Goal: Task Accomplishment & Management: Manage account settings

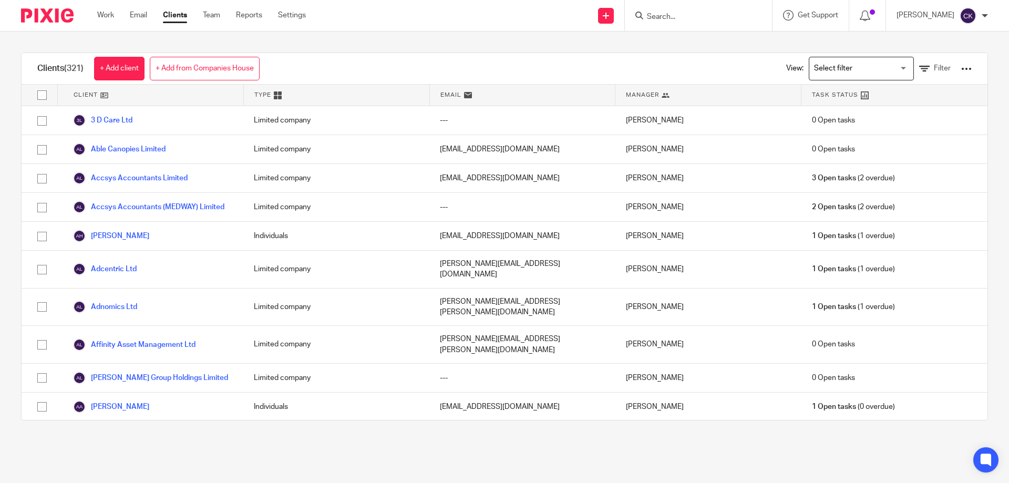
click at [681, 18] on input "Search" at bounding box center [693, 17] width 95 height 9
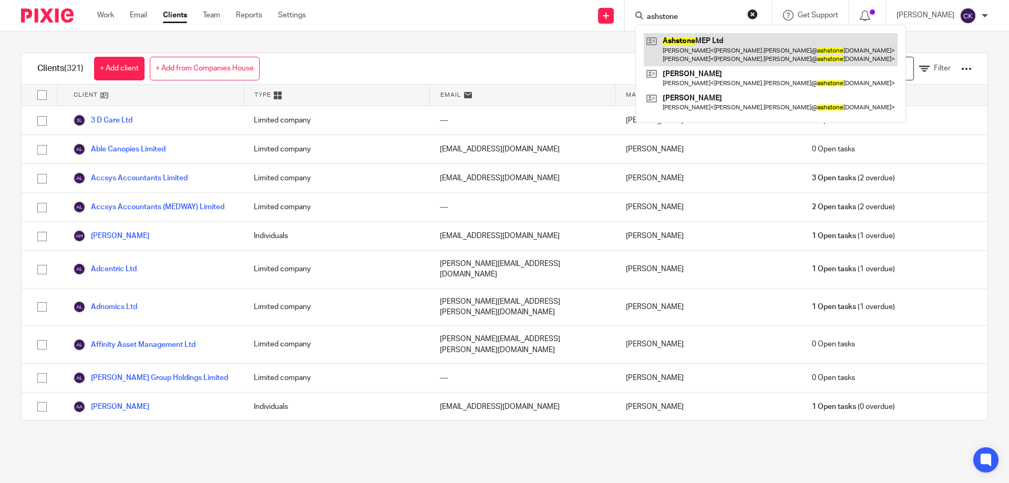
type input "ashstone"
click at [681, 44] on link at bounding box center [771, 49] width 254 height 33
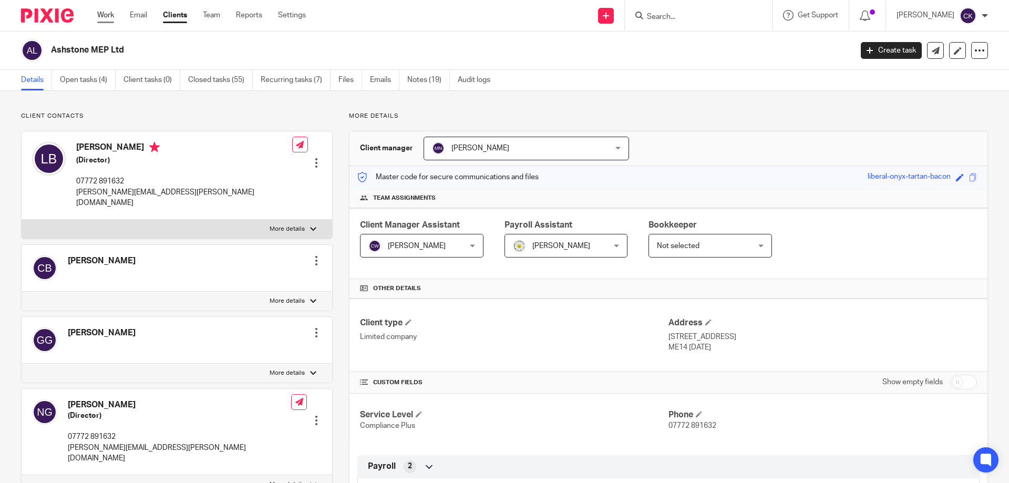
click at [107, 14] on link "Work" at bounding box center [105, 15] width 17 height 11
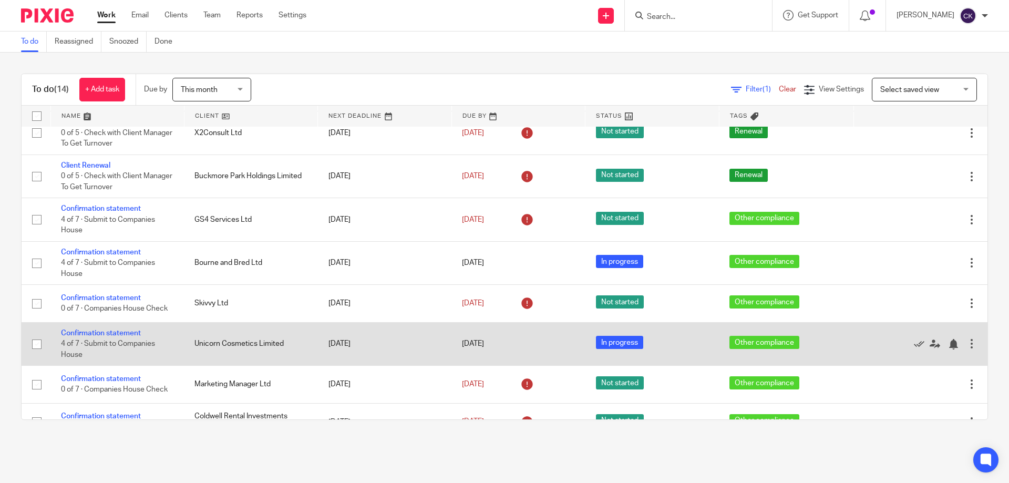
scroll to position [296, 0]
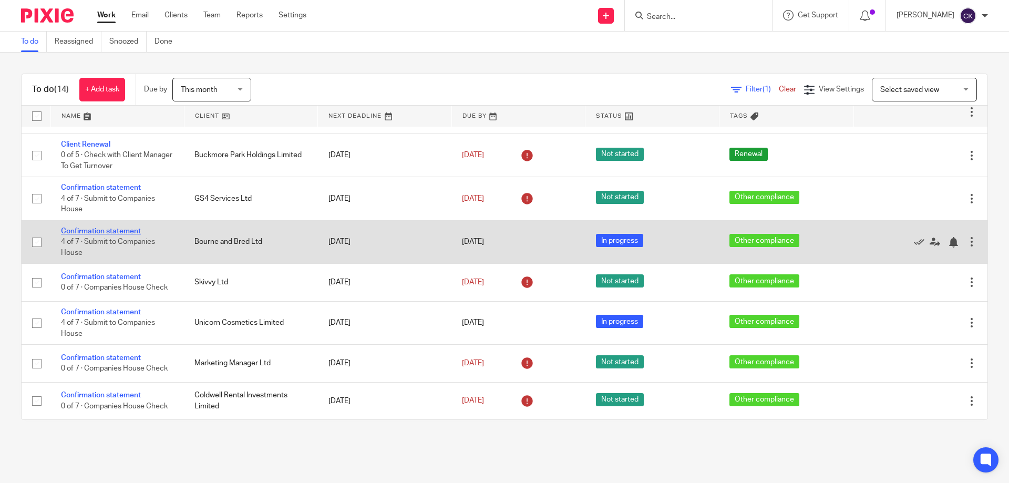
click at [109, 232] on link "Confirmation statement" at bounding box center [101, 231] width 80 height 7
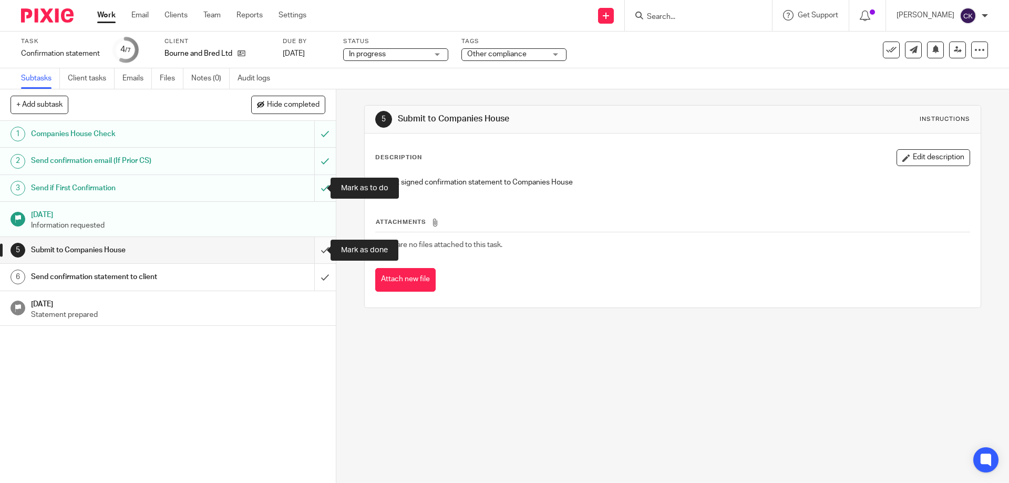
click at [311, 248] on input "submit" at bounding box center [168, 250] width 336 height 26
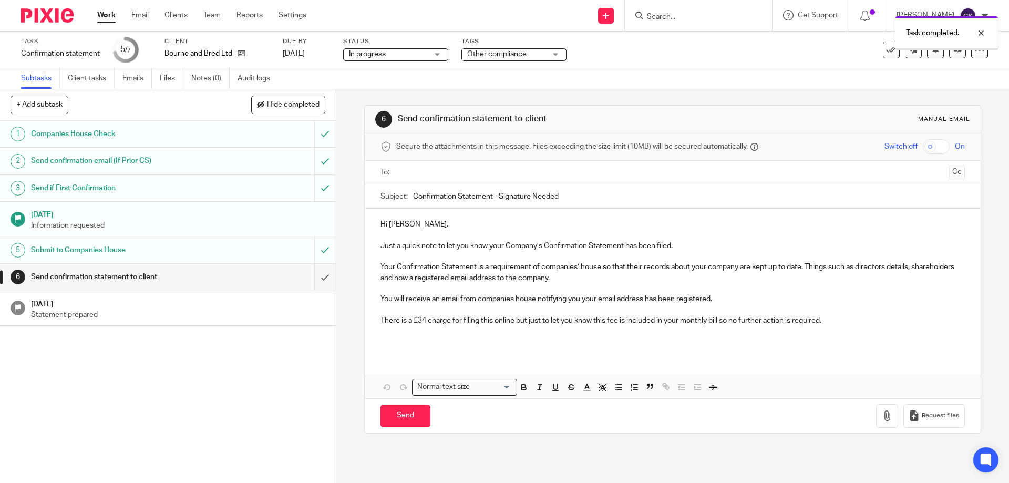
click at [435, 178] on input "text" at bounding box center [672, 173] width 544 height 12
click at [949, 169] on button "Cc" at bounding box center [957, 174] width 16 height 16
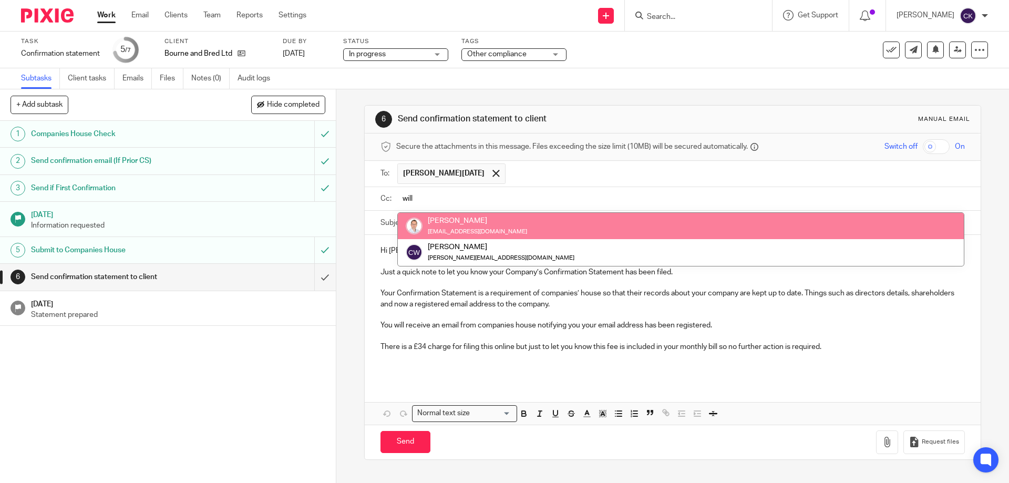
type input "will"
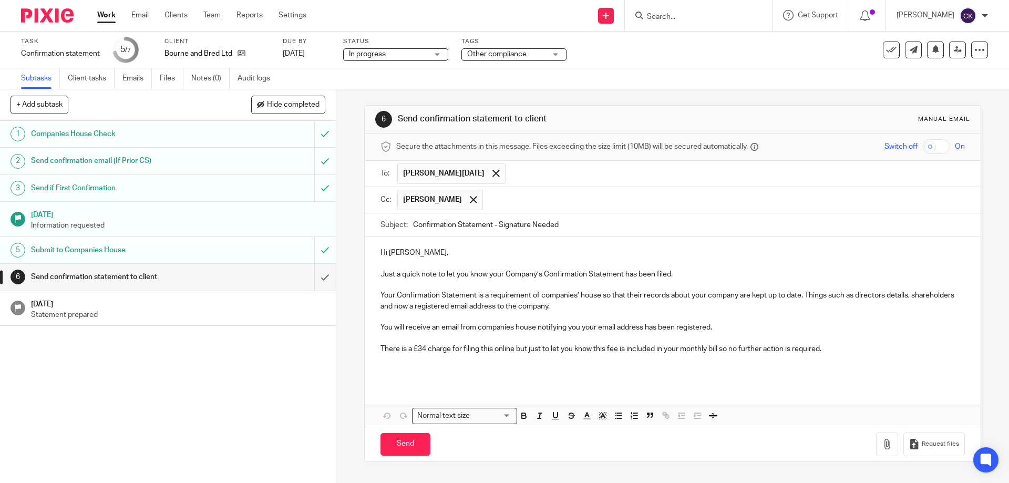
drag, startPoint x: 589, startPoint y: 222, endPoint x: 493, endPoint y: 217, distance: 95.8
click at [496, 227] on input "Confirmation Statement - Signature Needed" at bounding box center [688, 225] width 551 height 24
type input "Confirmation Statement"
click at [403, 379] on div "Hi Ian, Just a quick note to let you know your Company’s Confirmation Statement…" at bounding box center [672, 310] width 615 height 146
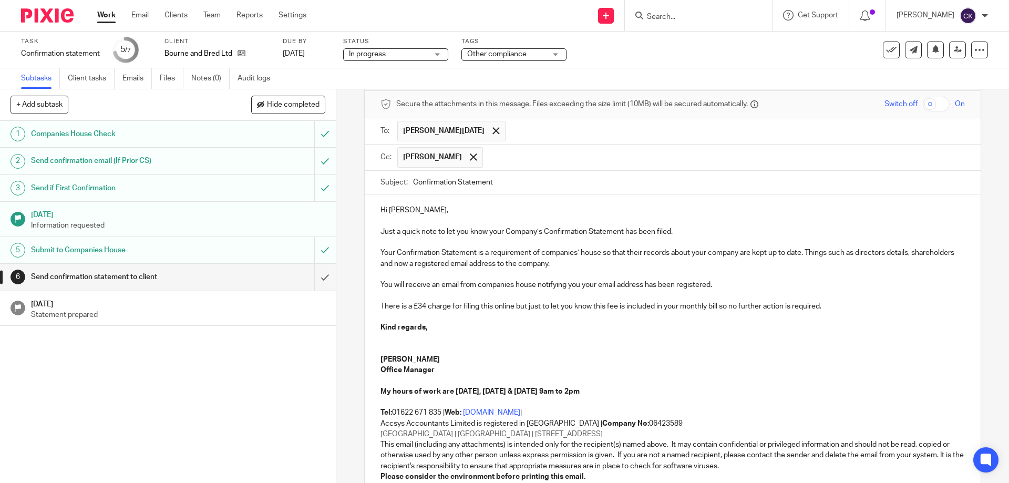
scroll to position [143, 0]
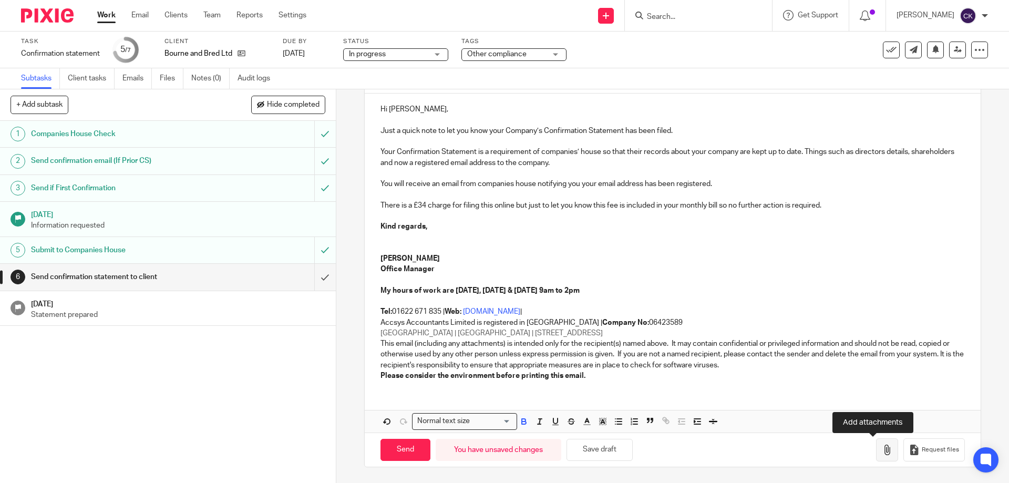
click at [882, 455] on icon "button" at bounding box center [887, 450] width 11 height 11
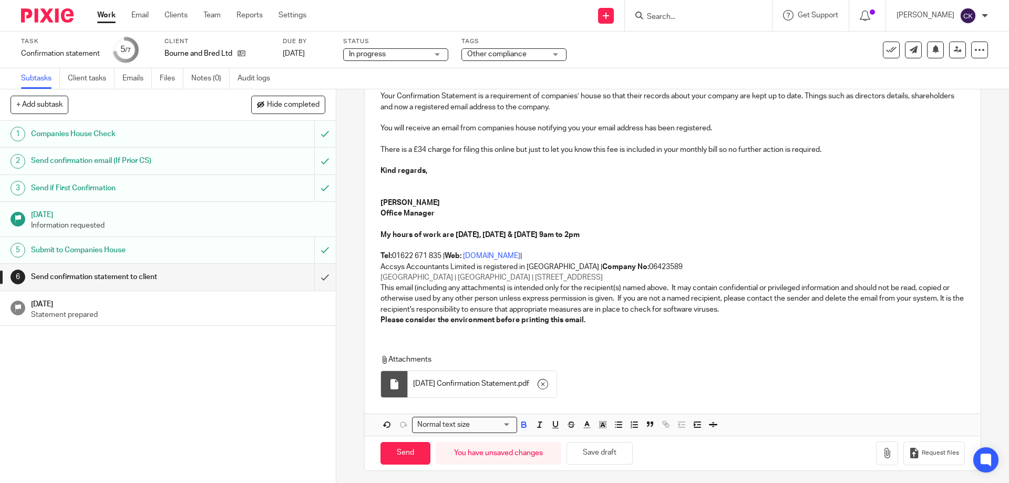
scroll to position [203, 0]
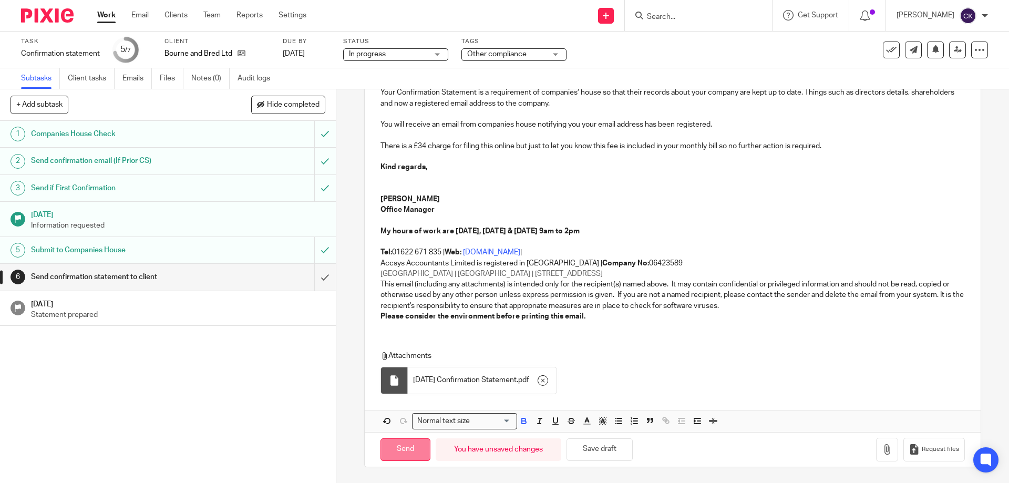
click at [398, 452] on input "Send" at bounding box center [406, 449] width 50 height 23
type input "Sent"
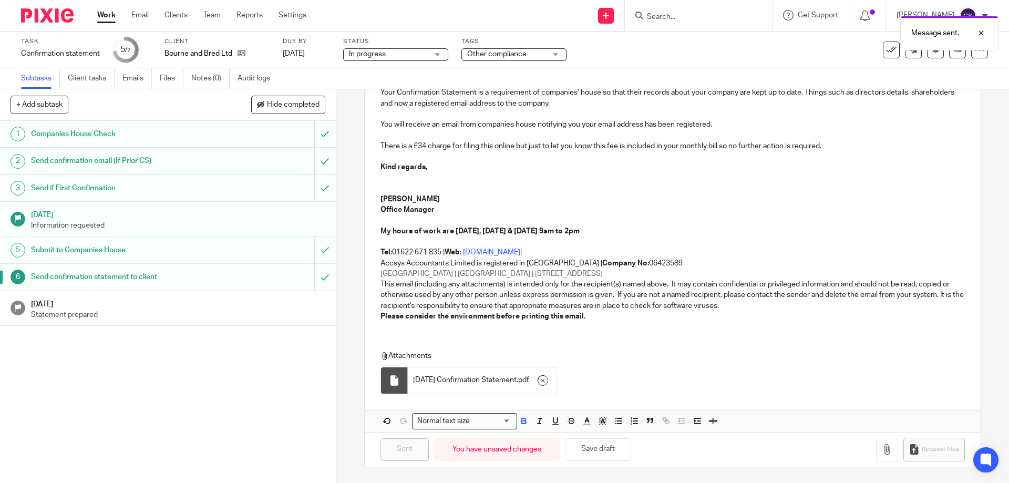
click at [167, 310] on p "Statement prepared" at bounding box center [178, 315] width 294 height 11
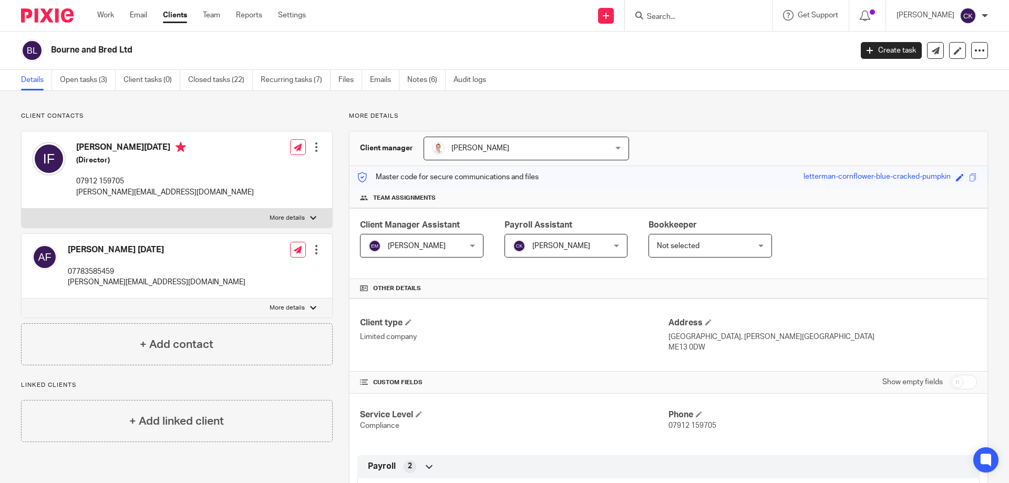
click at [950, 381] on input "checkbox" at bounding box center [963, 382] width 27 height 15
checkbox input "true"
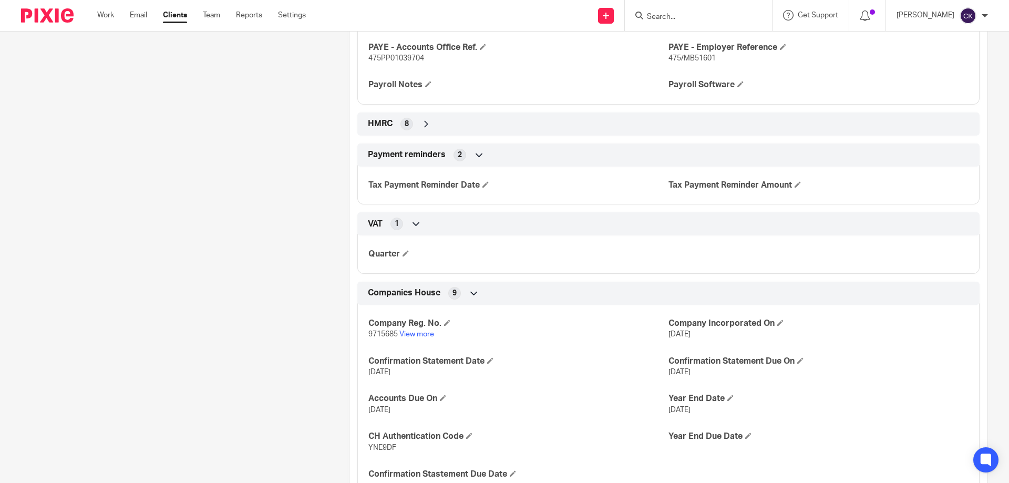
scroll to position [736, 0]
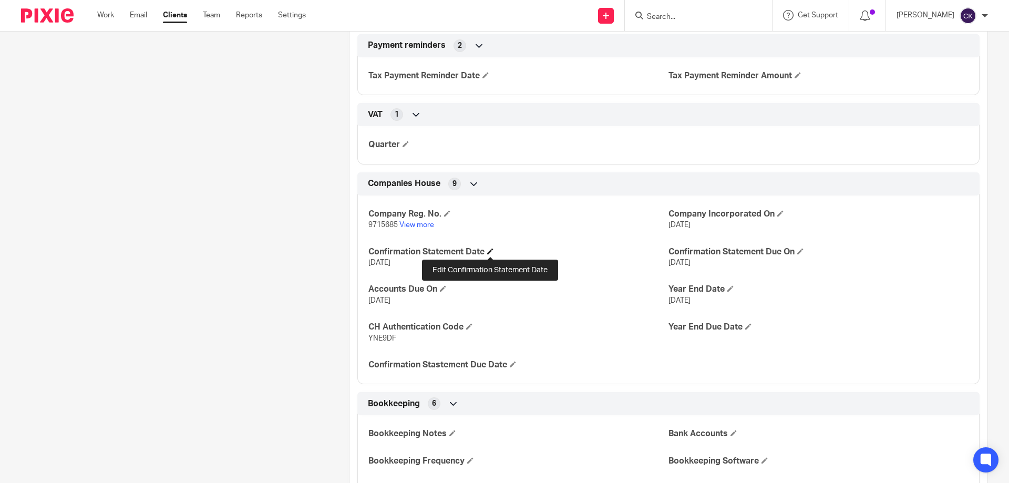
click at [490, 253] on span at bounding box center [490, 251] width 6 height 6
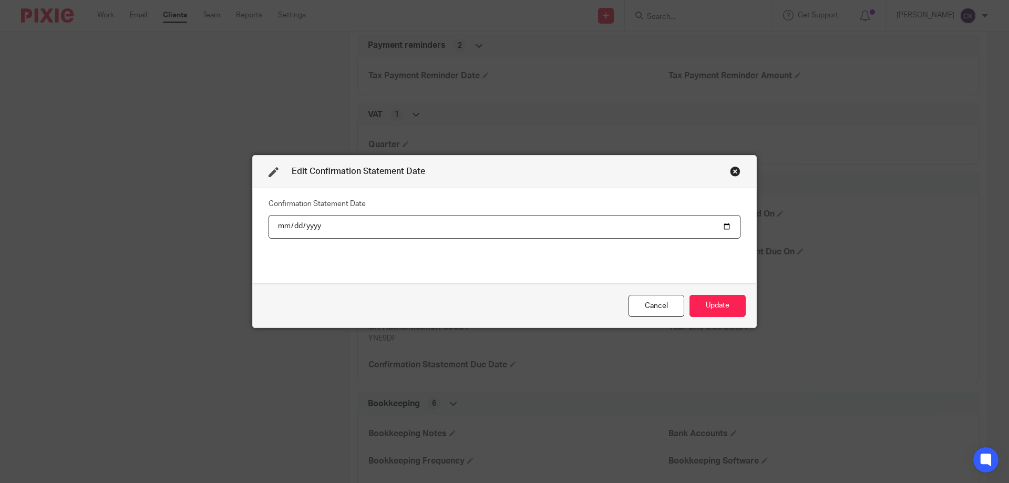
click at [306, 224] on input "2025-09-16" at bounding box center [505, 227] width 472 height 24
type input "2026-09-16"
click at [719, 309] on button "Update" at bounding box center [718, 306] width 56 height 23
click at [704, 309] on button "Update" at bounding box center [718, 306] width 56 height 23
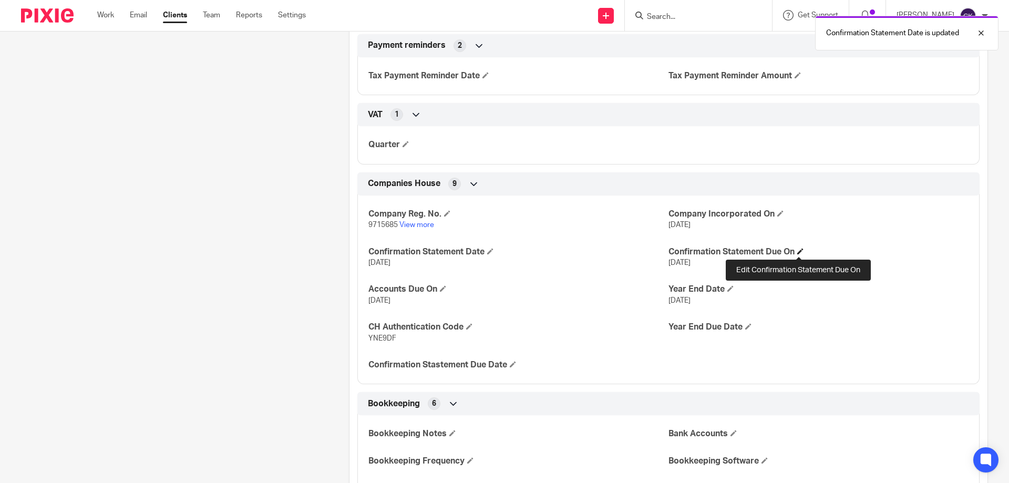
click at [797, 251] on span at bounding box center [800, 251] width 6 height 6
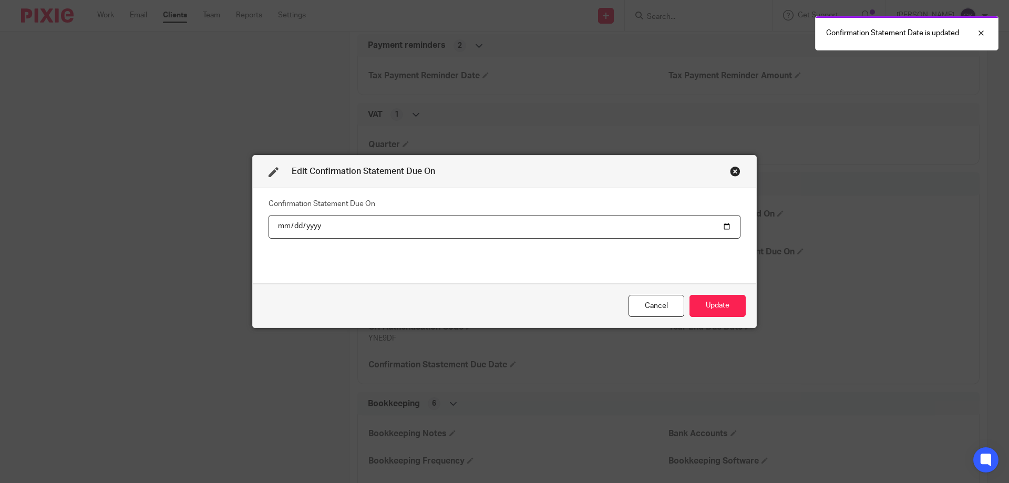
click at [310, 229] on input "2025-09-30" at bounding box center [505, 227] width 472 height 24
type input "2026-09-30"
click at [704, 307] on button "Update" at bounding box center [718, 306] width 56 height 23
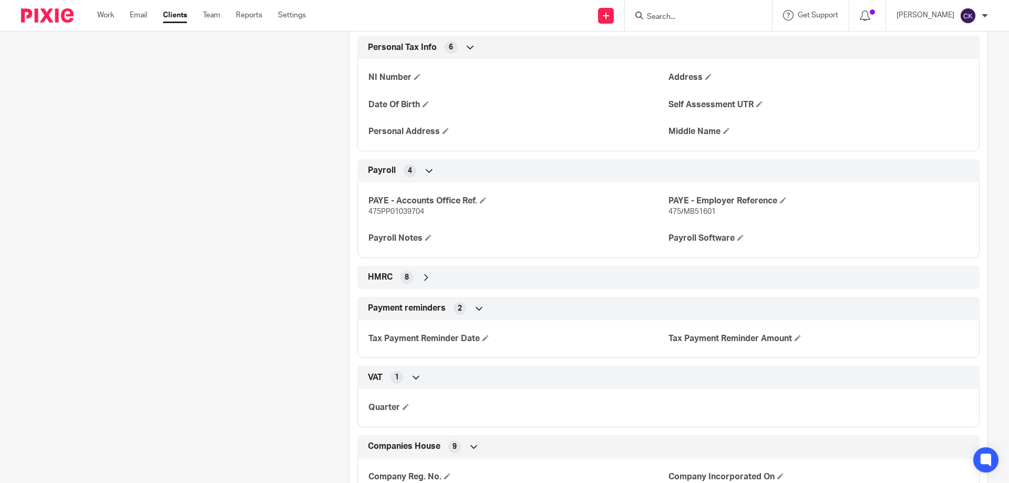
scroll to position [263, 0]
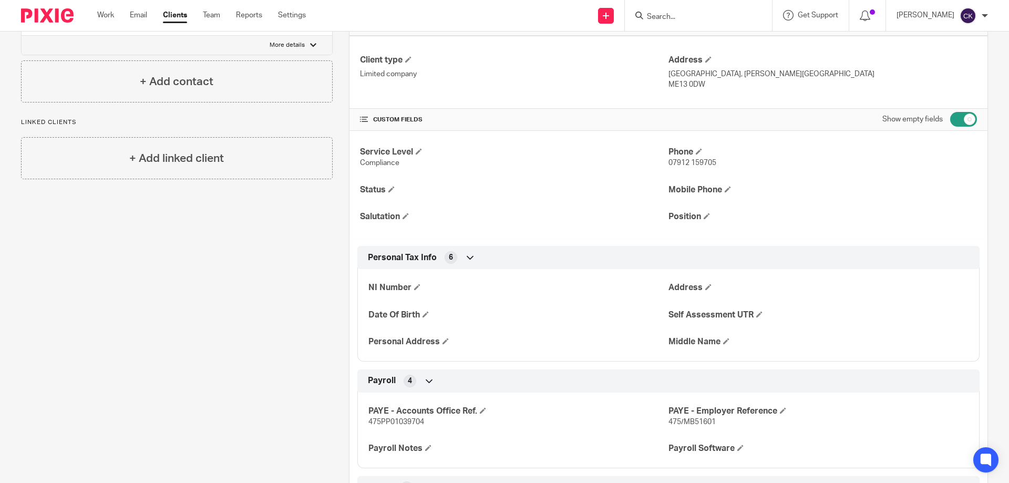
click at [727, 14] on input "Search" at bounding box center [693, 17] width 95 height 9
type input "venue"
click at [692, 34] on link at bounding box center [733, 45] width 178 height 24
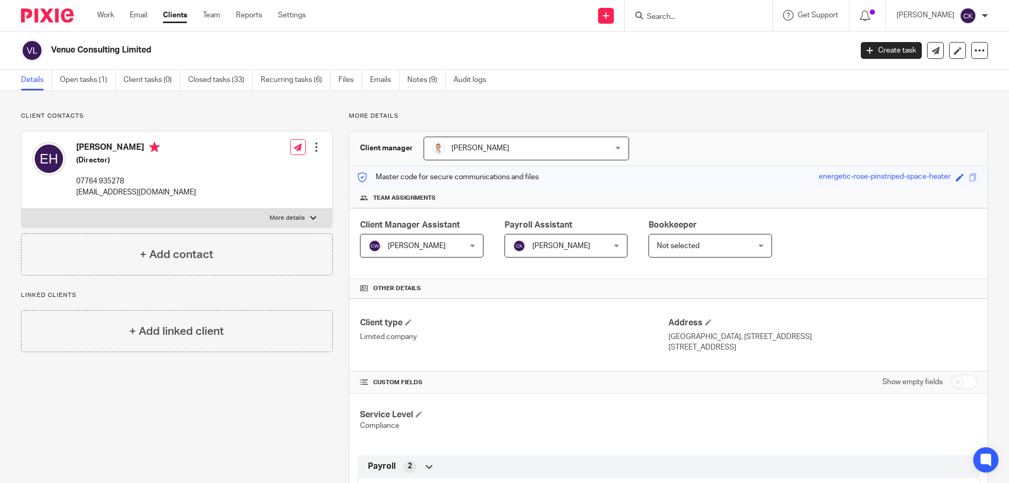
scroll to position [53, 0]
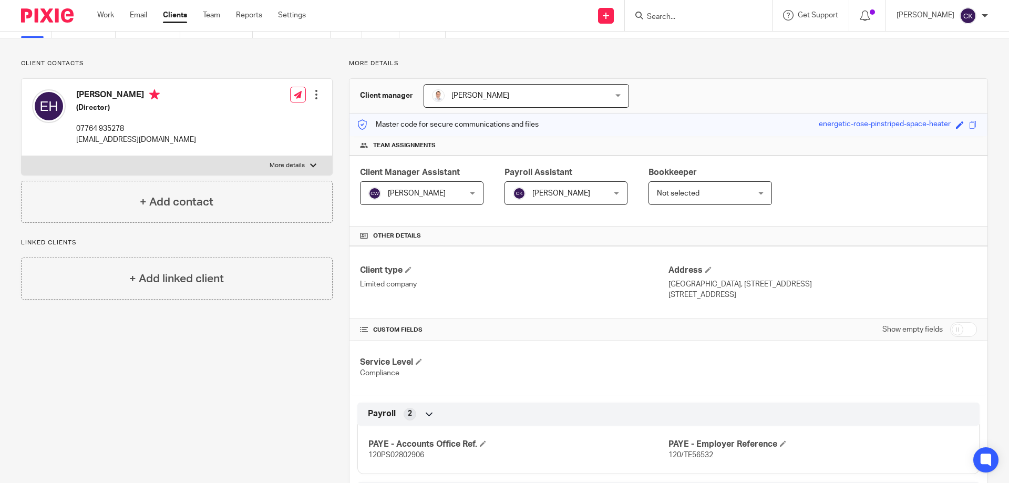
drag, startPoint x: 950, startPoint y: 330, endPoint x: 739, endPoint y: 478, distance: 256.9
click at [950, 330] on input "checkbox" at bounding box center [963, 329] width 27 height 15
checkbox input "true"
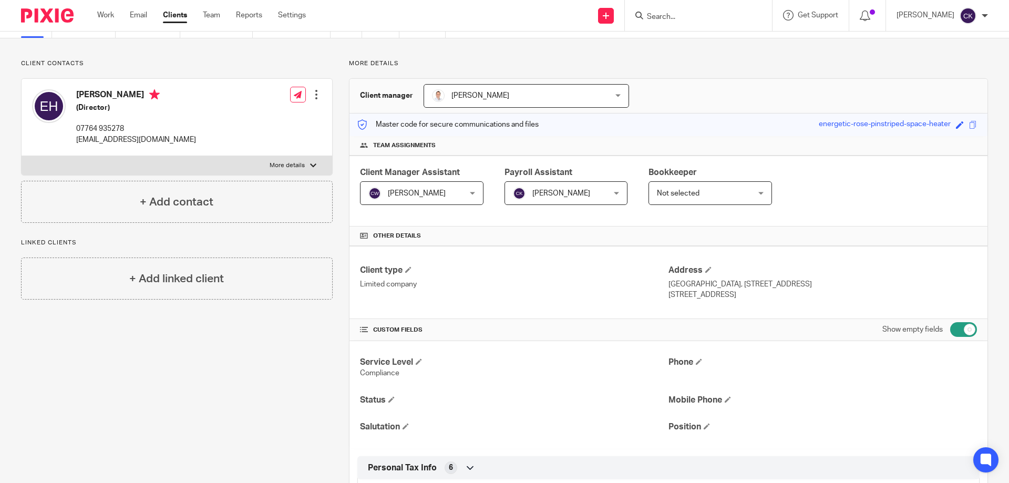
scroll to position [0, 0]
